Goal: Find contact information: Find contact information

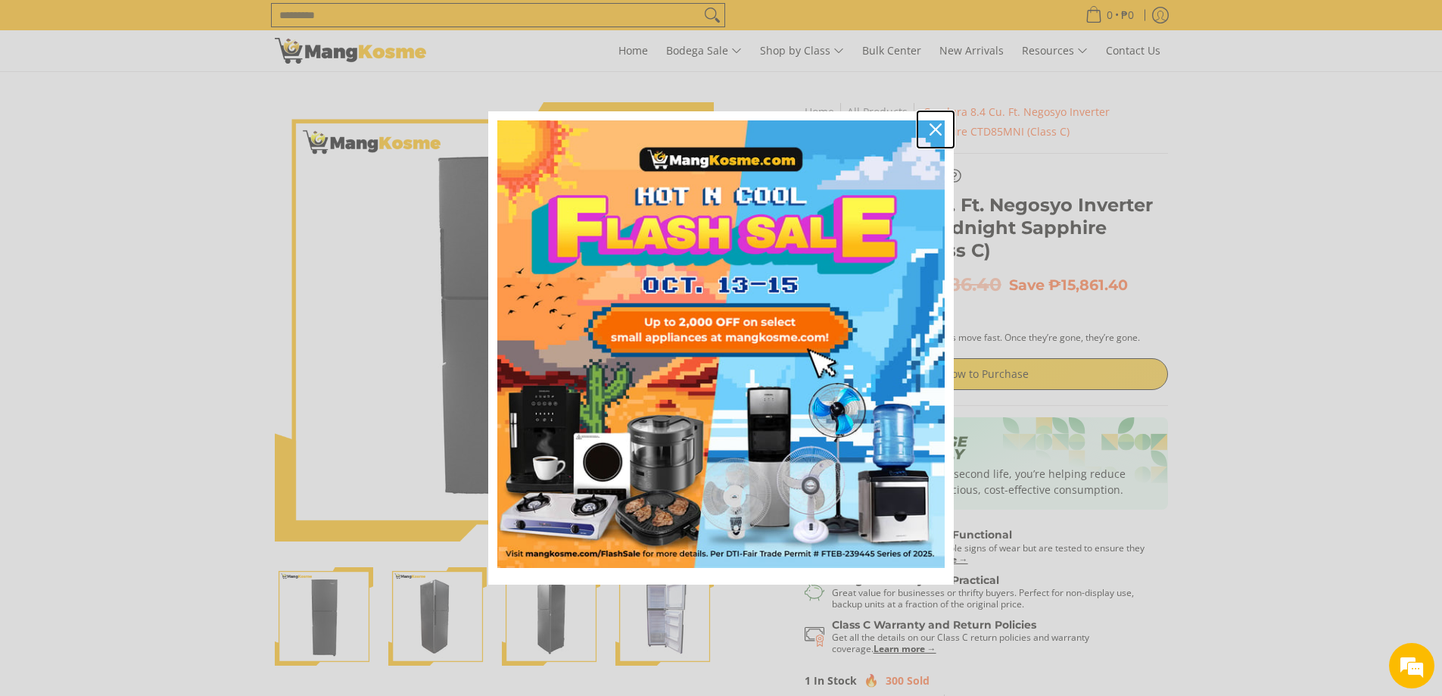
click at [931, 130] on icon "close icon" at bounding box center [935, 129] width 12 height 12
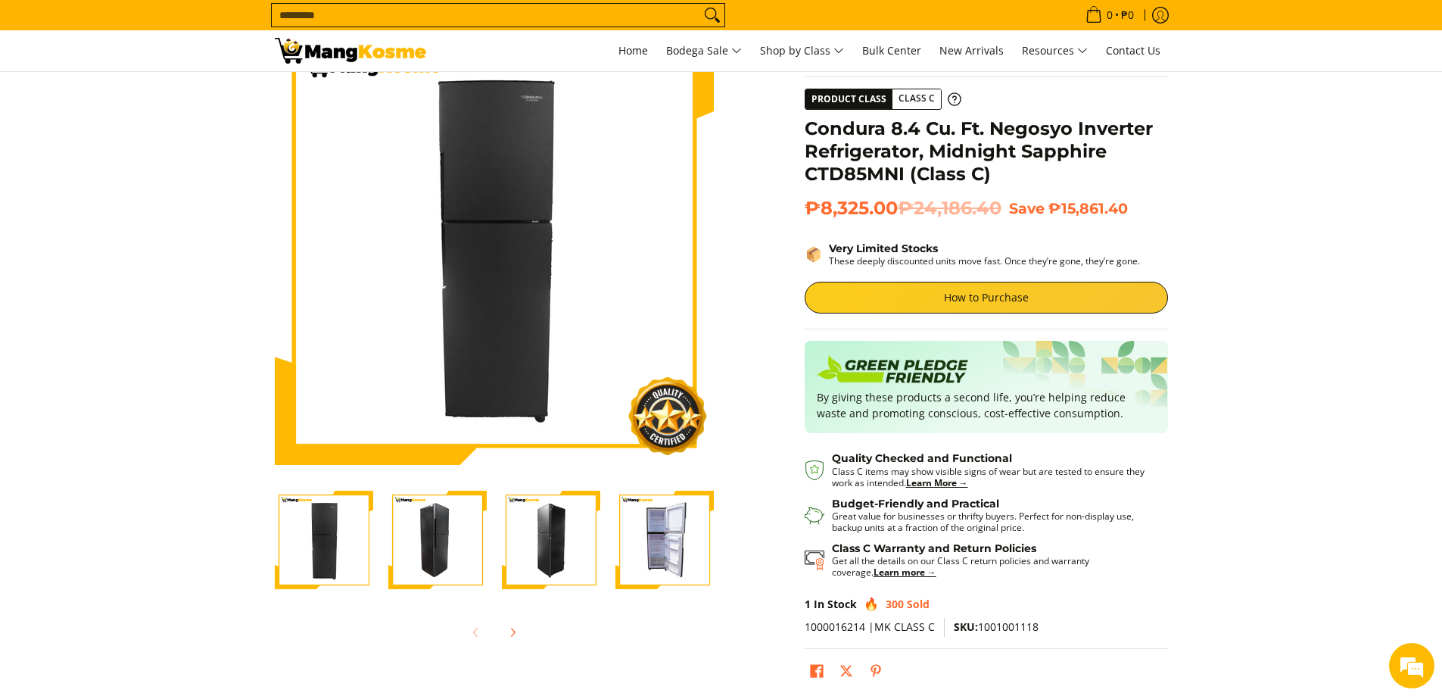
scroll to position [76, 0]
click at [1132, 49] on span "Contact Us" at bounding box center [1133, 50] width 54 height 14
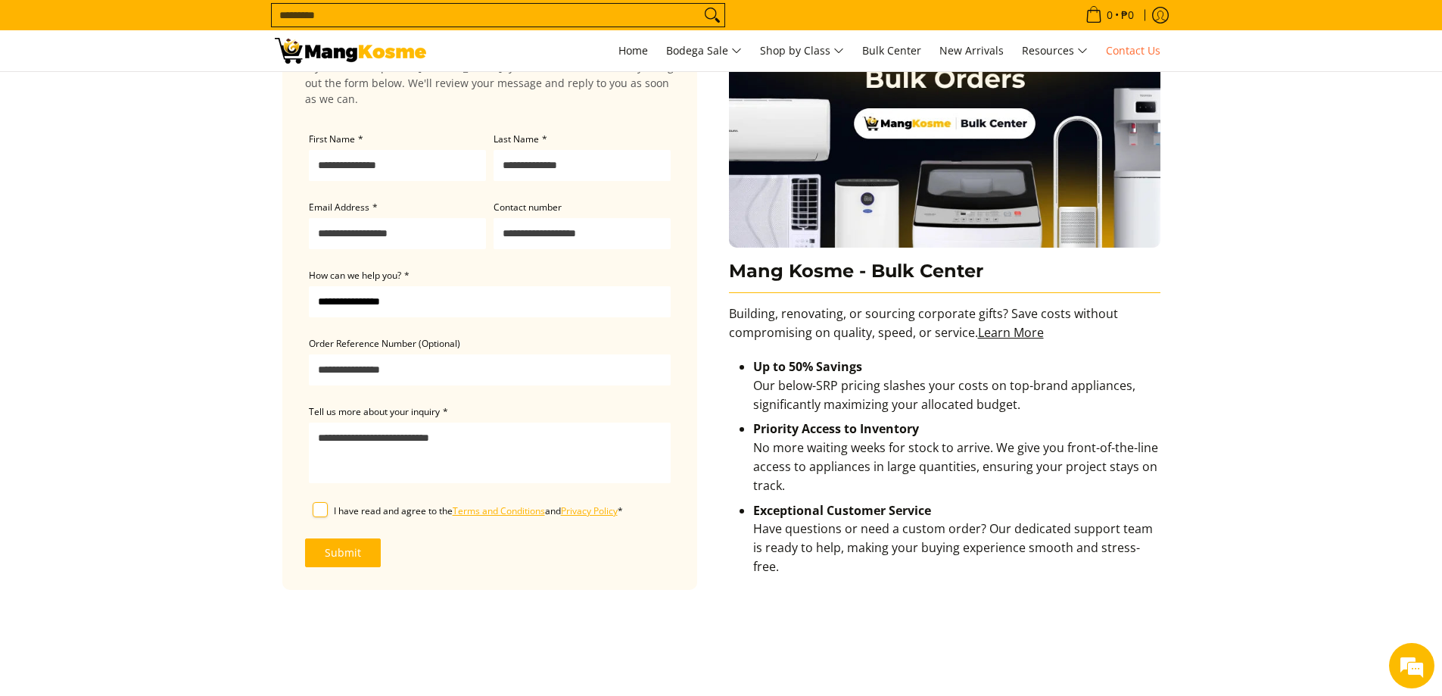
scroll to position [36, 0]
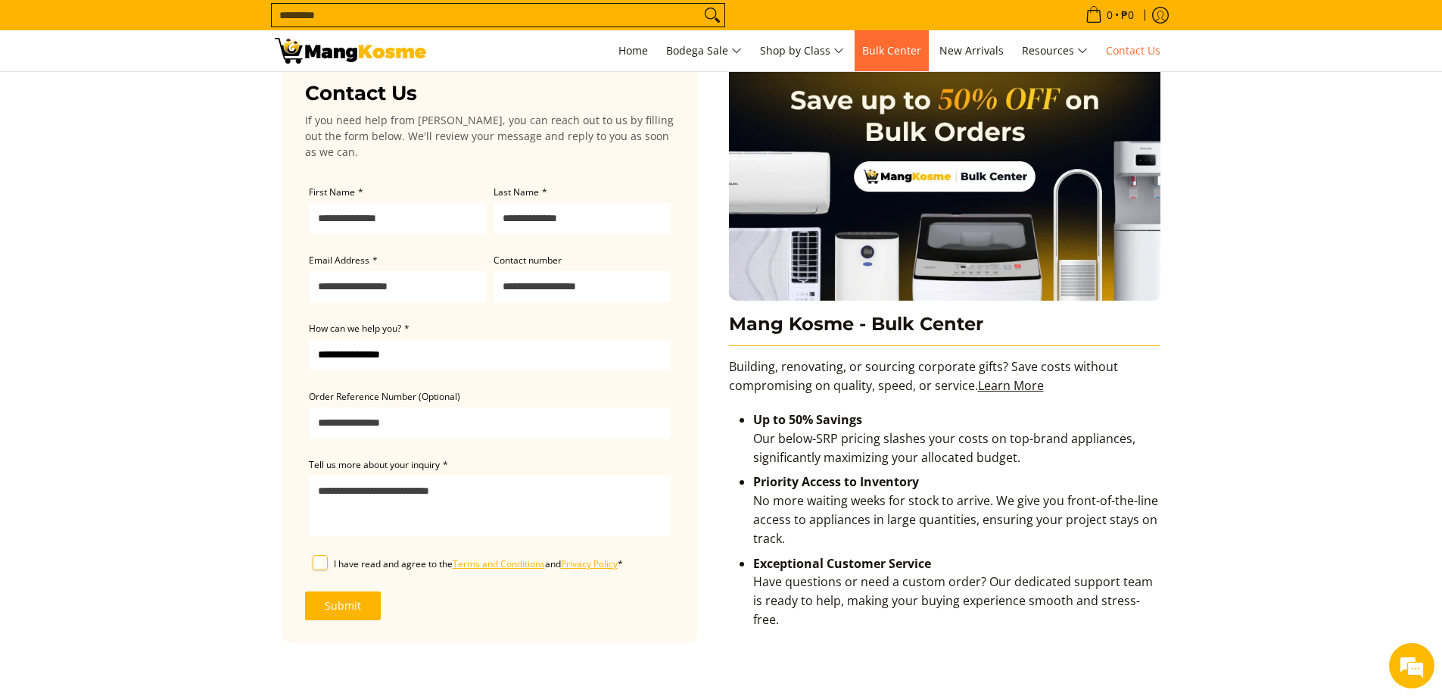
click at [908, 45] on span "Bulk Center" at bounding box center [891, 50] width 59 height 14
